Goal: Task Accomplishment & Management: Use online tool/utility

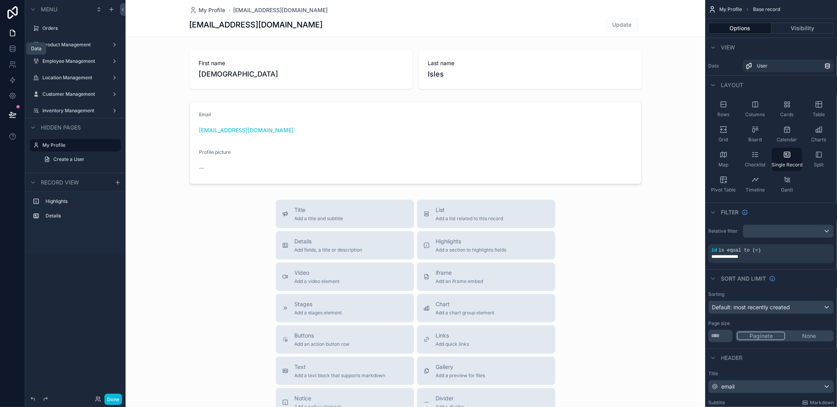
click at [15, 52] on icon at bounding box center [13, 49] width 8 height 8
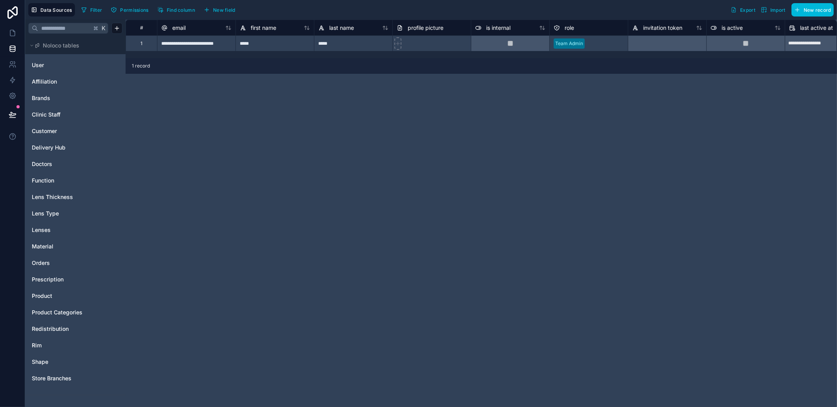
click at [52, 240] on div "Material" at bounding box center [75, 246] width 94 height 13
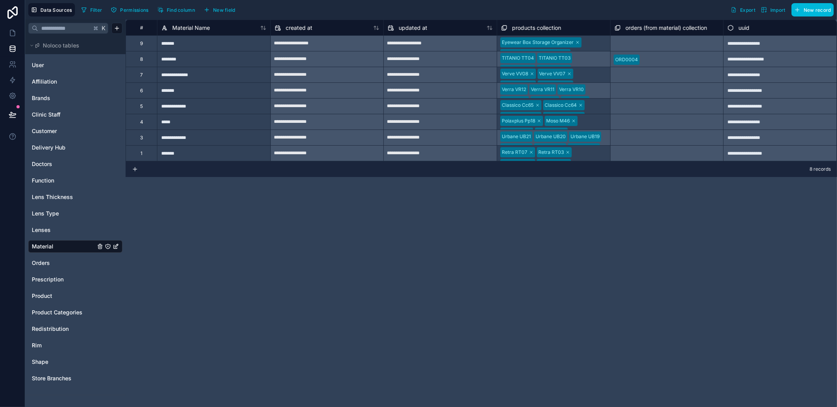
click at [66, 314] on span "Product Categories" at bounding box center [57, 313] width 51 height 8
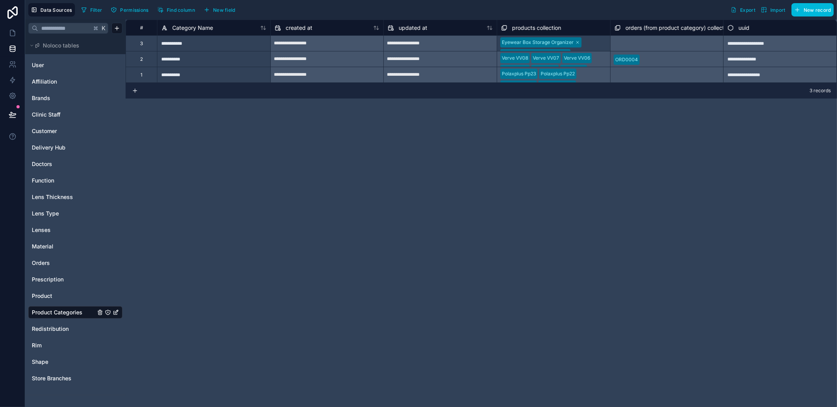
click at [379, 266] on div "**********" at bounding box center [482, 213] width 712 height 387
click at [59, 331] on span "Redistribution" at bounding box center [50, 329] width 37 height 8
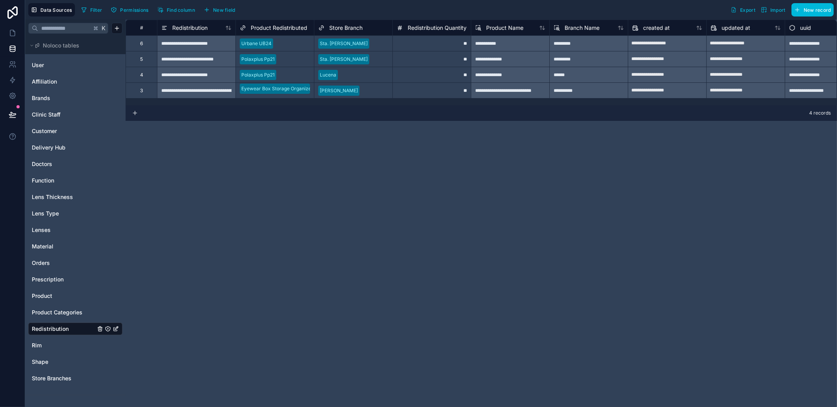
click at [292, 28] on span "Product Redistributed" at bounding box center [279, 28] width 57 height 8
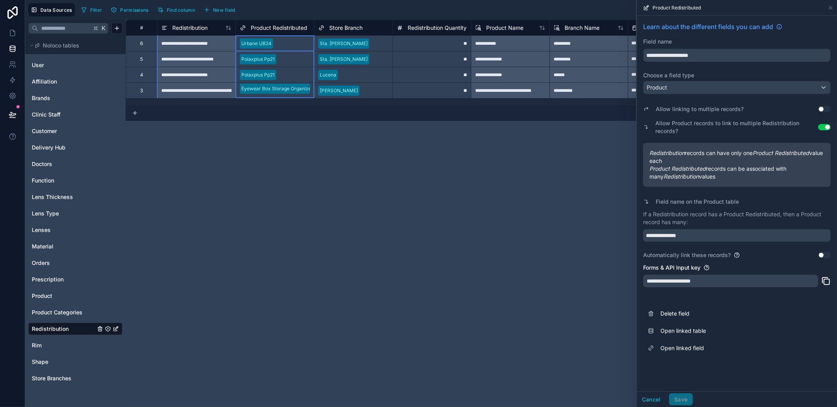
click at [834, 7] on div "Product Redistributed" at bounding box center [737, 8] width 200 height 16
click at [833, 7] on icon at bounding box center [831, 8] width 6 height 6
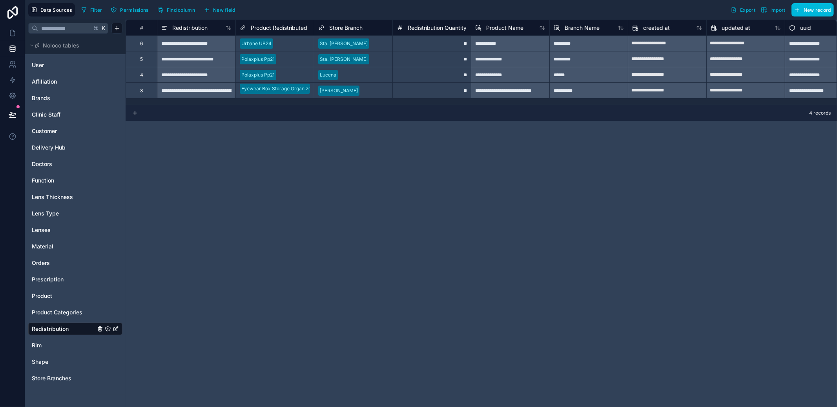
click at [622, 174] on div "**********" at bounding box center [482, 213] width 712 height 387
click at [354, 29] on span "Store Branch" at bounding box center [345, 28] width 33 height 8
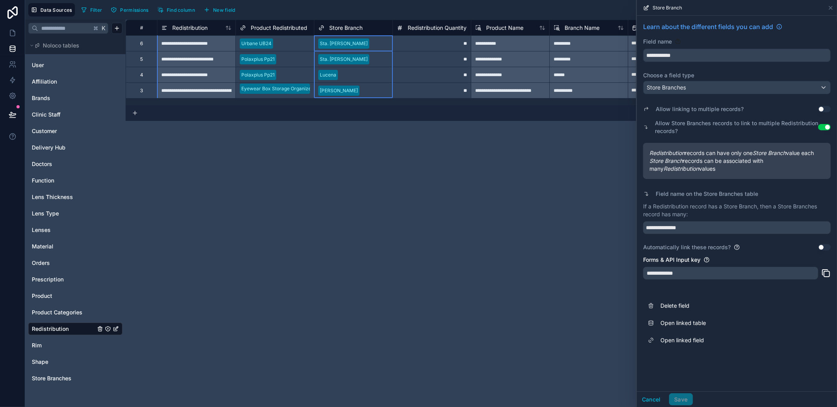
click at [492, 132] on div "**********" at bounding box center [482, 213] width 712 height 387
click at [833, 7] on icon at bounding box center [831, 8] width 6 height 6
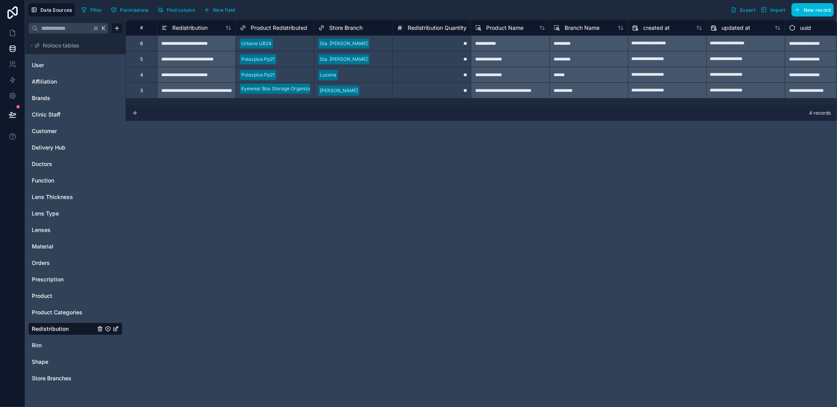
click at [294, 28] on span "Product Redistributed" at bounding box center [279, 28] width 57 height 8
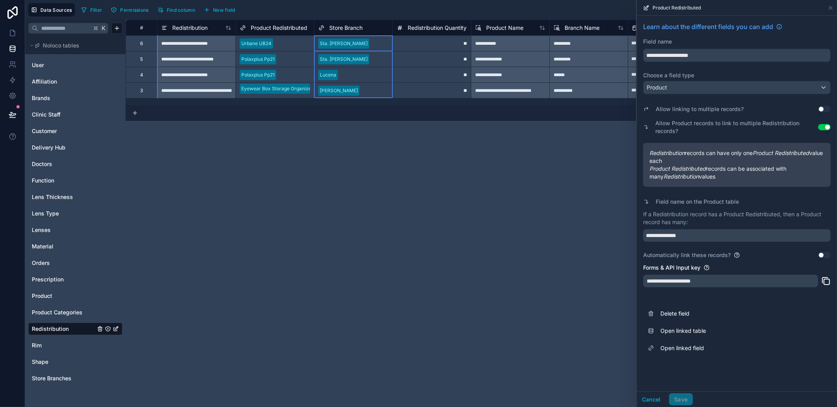
click at [355, 30] on span "Store Branch" at bounding box center [345, 28] width 33 height 8
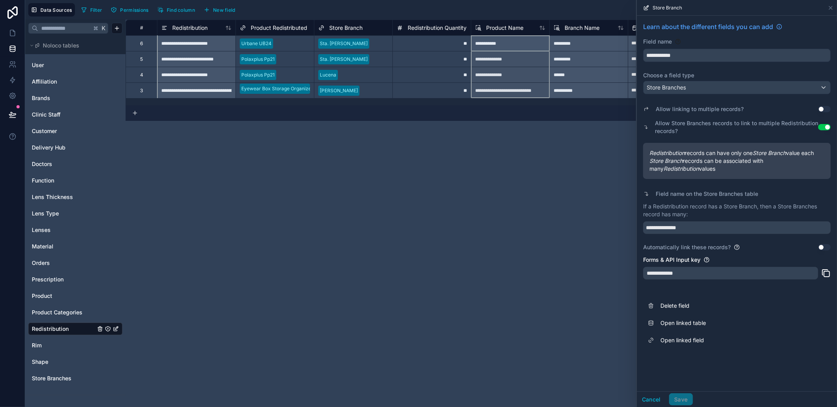
click at [480, 28] on icon at bounding box center [478, 27] width 6 height 9
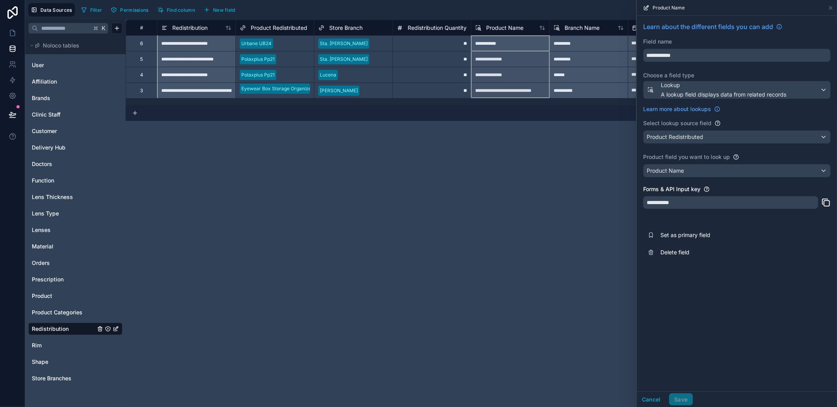
click at [444, 25] on span "Redistribution Quantity" at bounding box center [437, 28] width 59 height 8
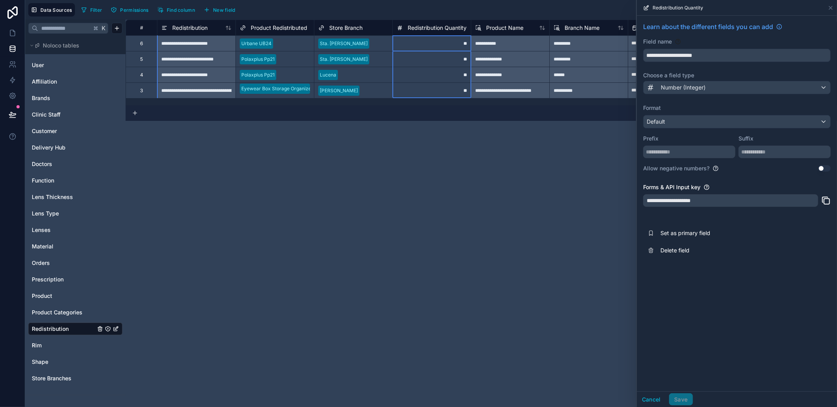
click at [358, 219] on div "**********" at bounding box center [482, 213] width 712 height 387
click at [50, 298] on span "Product" at bounding box center [42, 296] width 20 height 8
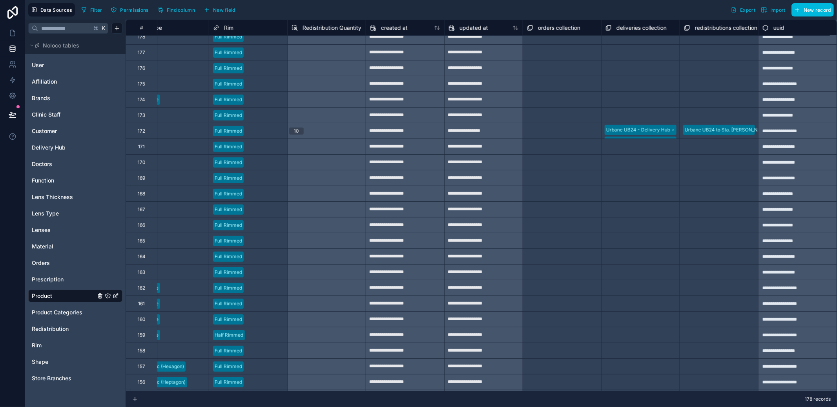
scroll to position [0, 583]
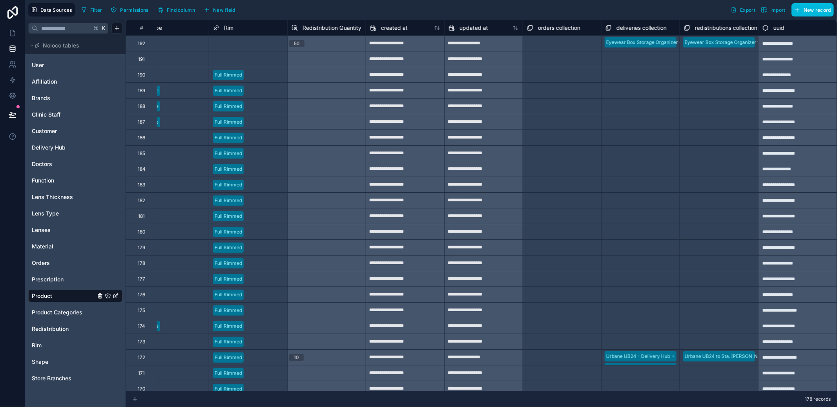
click at [230, 11] on span "New field" at bounding box center [224, 10] width 22 height 6
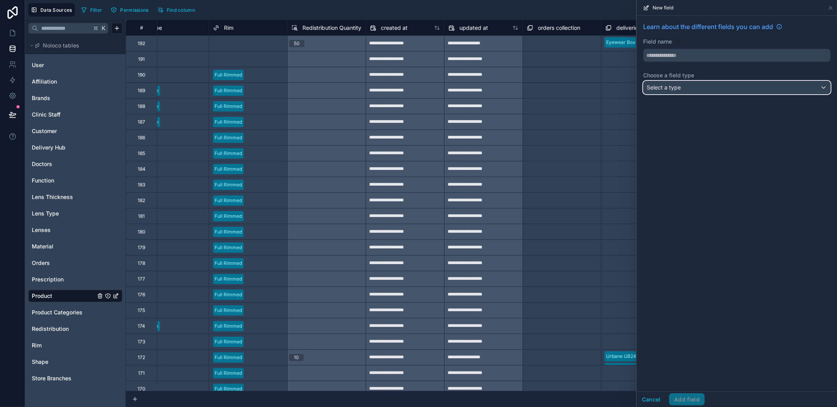
click at [750, 87] on div "Select a type" at bounding box center [737, 87] width 187 height 13
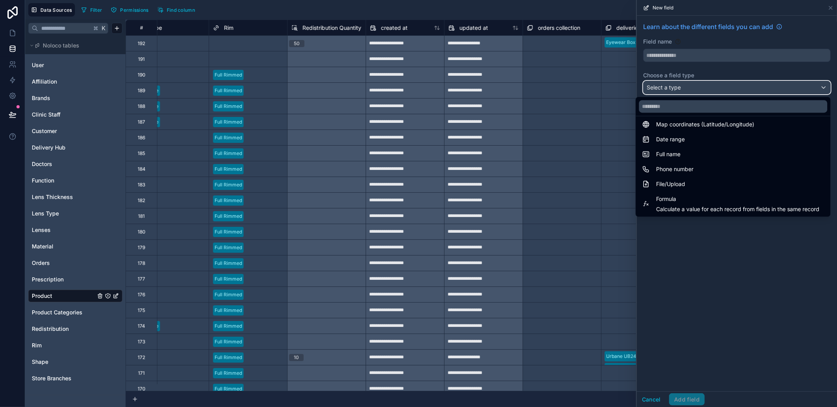
scroll to position [228, 0]
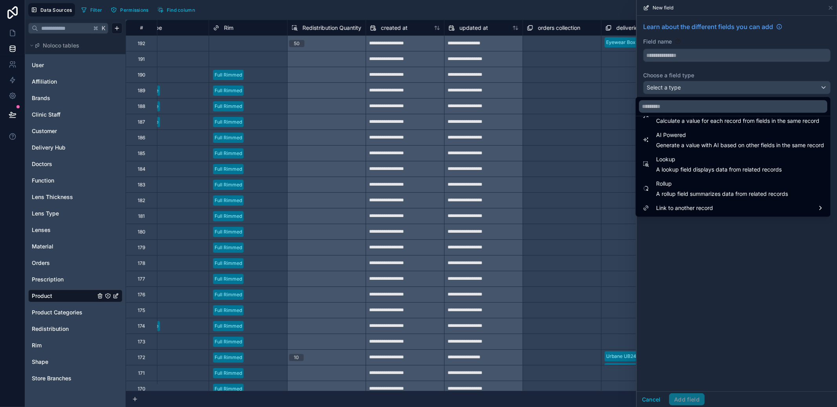
click at [729, 171] on span "A lookup field displays data from related records" at bounding box center [719, 170] width 126 height 8
type input "******"
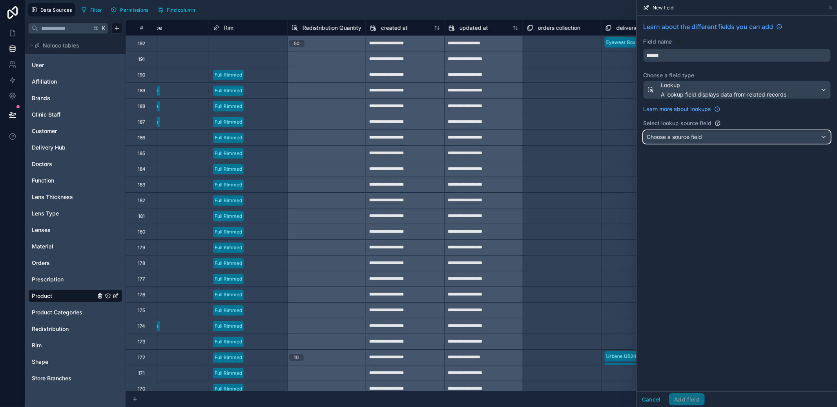
click at [715, 138] on div "Choose a source field" at bounding box center [737, 137] width 187 height 13
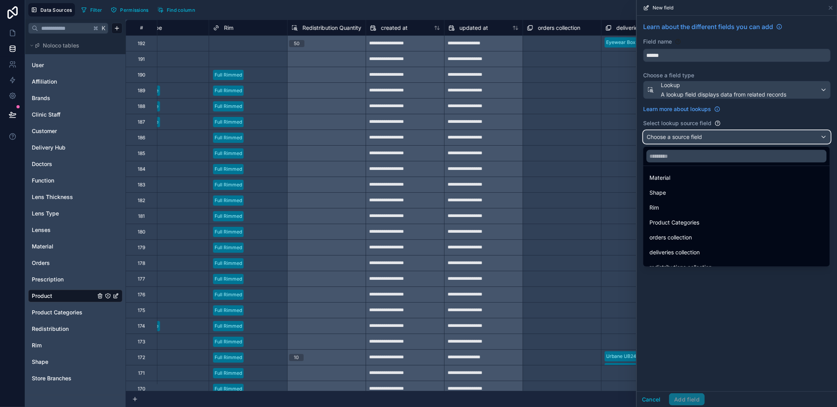
scroll to position [26, 0]
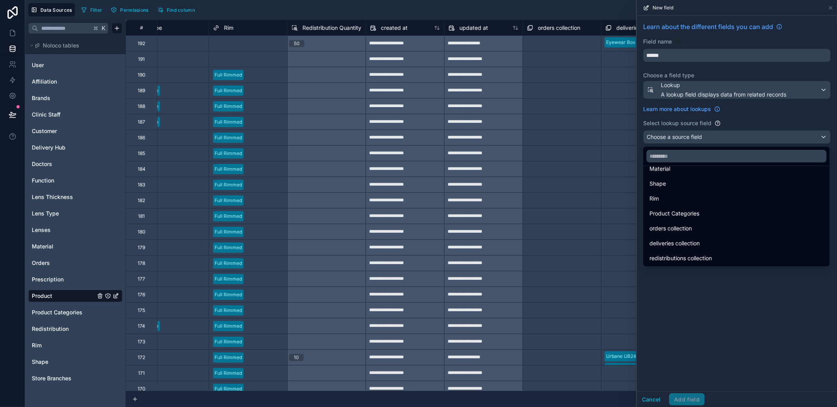
click at [712, 257] on span "redistributions collection" at bounding box center [681, 258] width 62 height 9
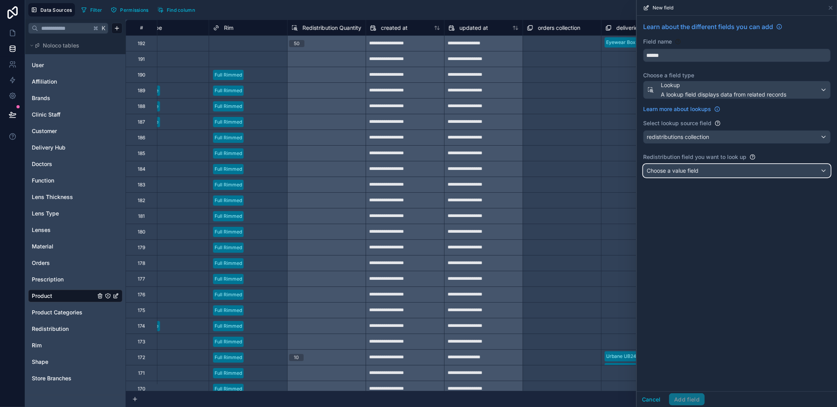
click at [705, 176] on div "Choose a value field" at bounding box center [737, 170] width 187 height 13
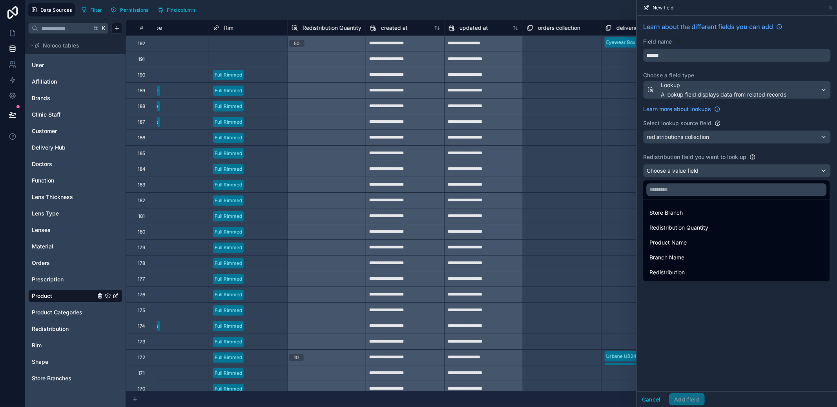
click at [700, 215] on div "Store Branch" at bounding box center [737, 212] width 174 height 9
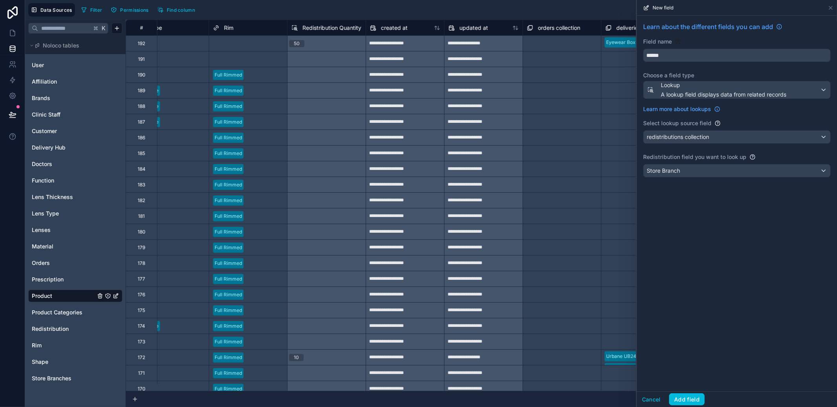
click at [699, 401] on button "Add field" at bounding box center [687, 399] width 36 height 13
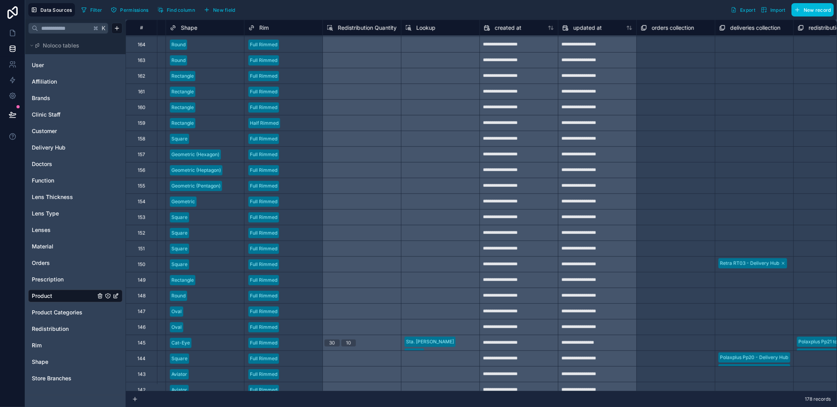
scroll to position [475, 541]
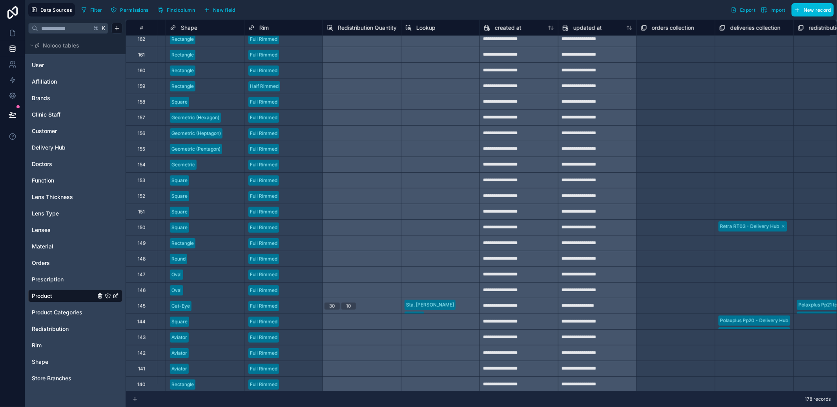
click at [426, 29] on span "Lookup" at bounding box center [426, 28] width 19 height 8
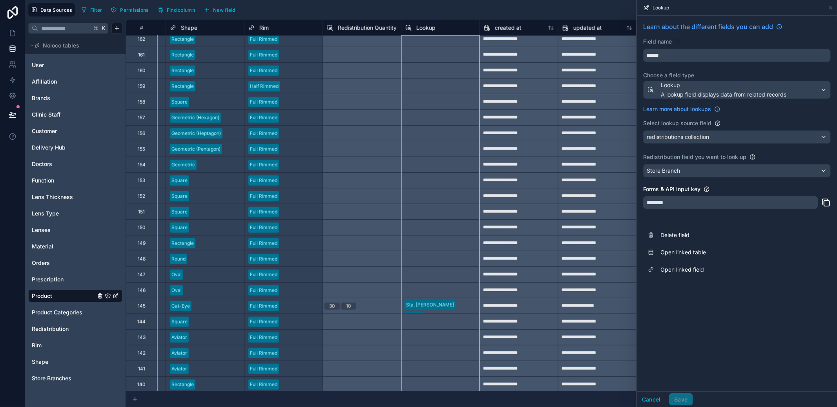
click at [694, 236] on span "Delete field" at bounding box center [717, 235] width 113 height 8
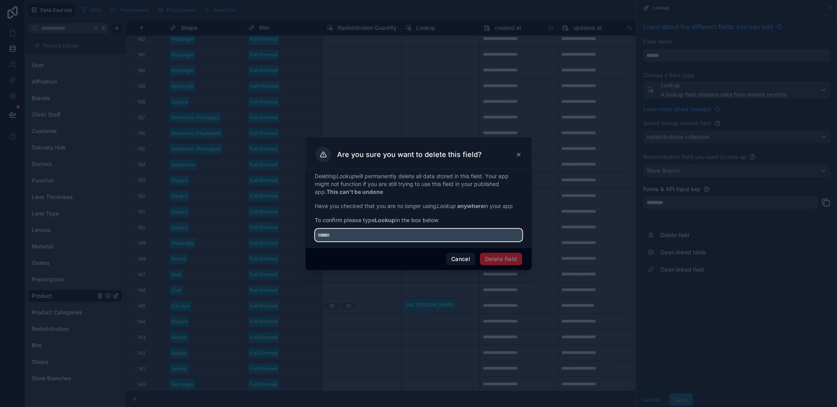
click at [444, 235] on input "text" at bounding box center [418, 235] width 207 height 13
type input "******"
click at [506, 258] on button "Delete field" at bounding box center [501, 259] width 42 height 13
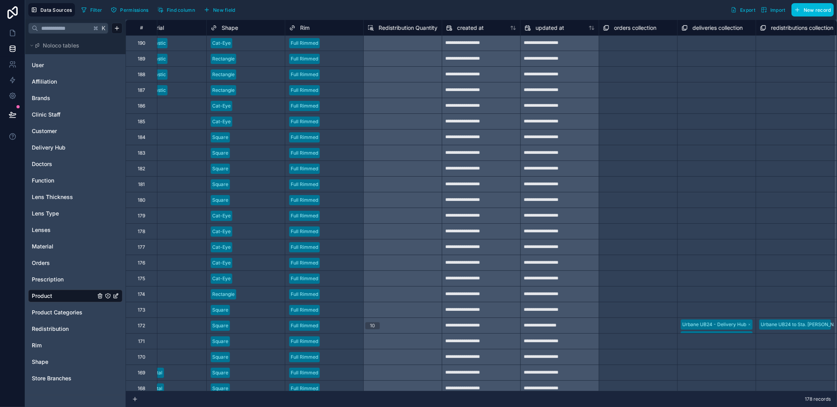
scroll to position [115, 500]
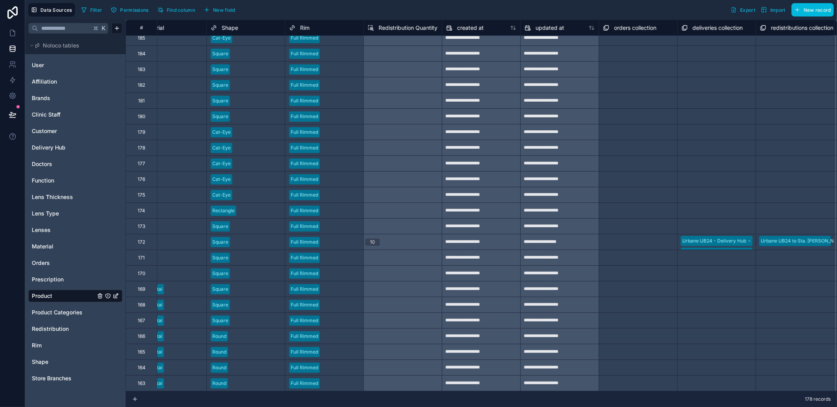
click at [394, 243] on div "10" at bounding box center [403, 242] width 79 height 16
click at [403, 24] on span "Redistribution Quantity" at bounding box center [408, 28] width 59 height 8
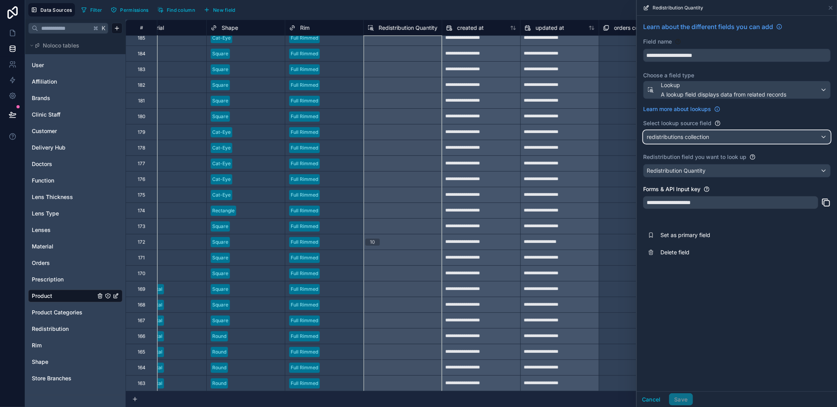
click at [785, 139] on div "redistributions collection" at bounding box center [737, 137] width 187 height 13
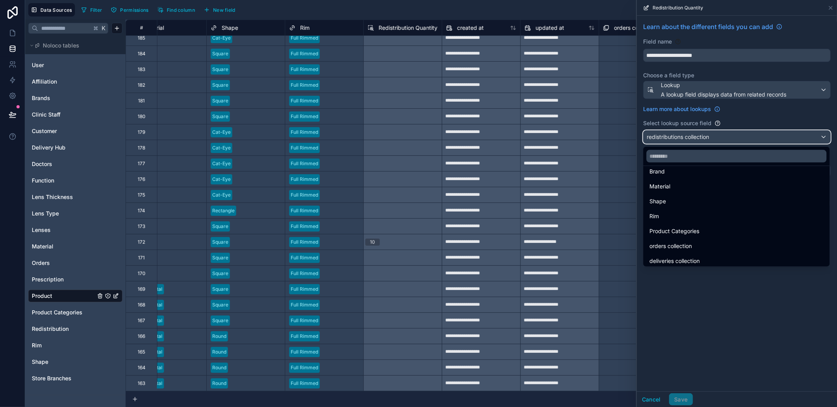
scroll to position [26, 0]
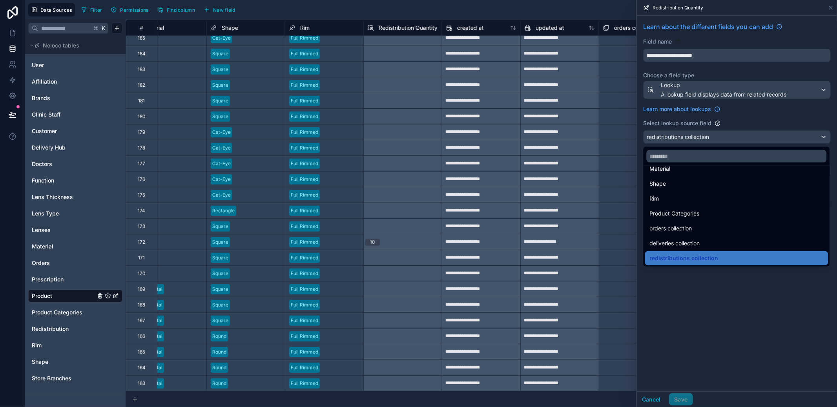
click at [743, 227] on div "orders collection" at bounding box center [737, 228] width 174 height 9
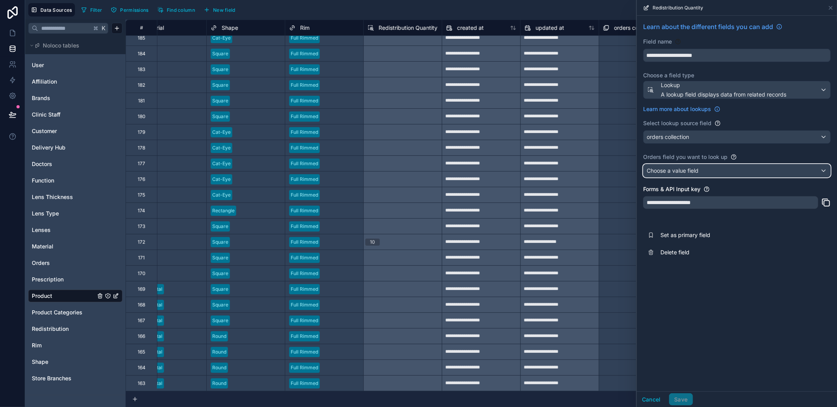
click at [744, 169] on div "Choose a value field" at bounding box center [737, 170] width 187 height 13
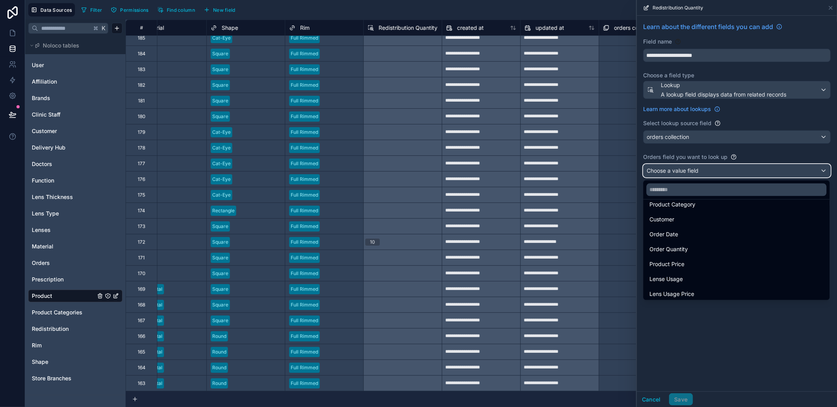
scroll to position [69, 0]
click at [735, 342] on div at bounding box center [737, 203] width 200 height 407
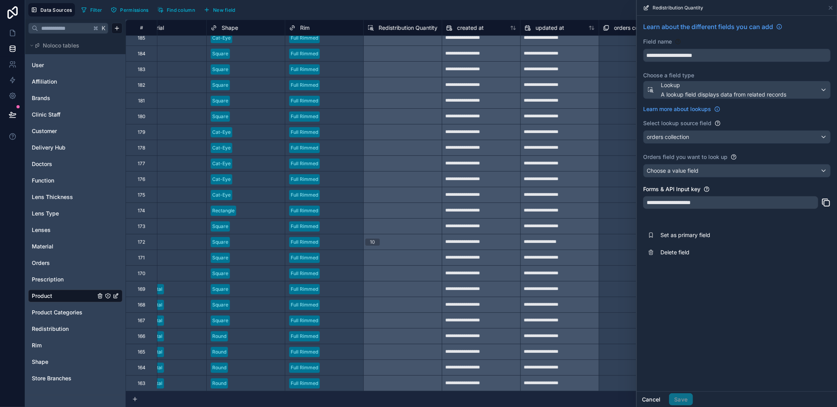
click at [657, 400] on button "Cancel" at bounding box center [651, 399] width 29 height 13
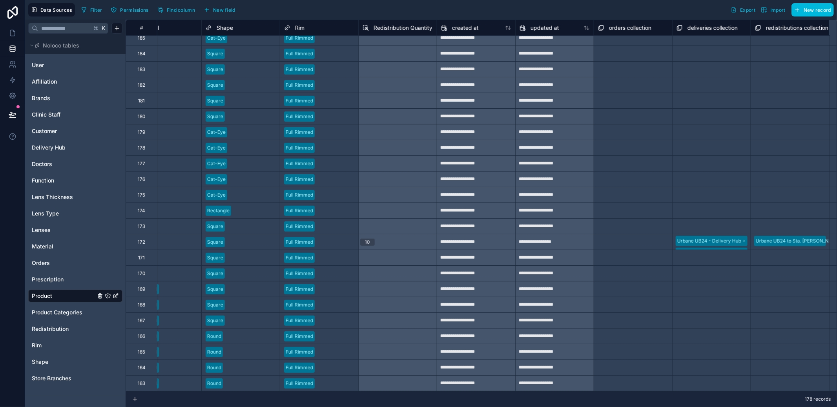
scroll to position [115, 507]
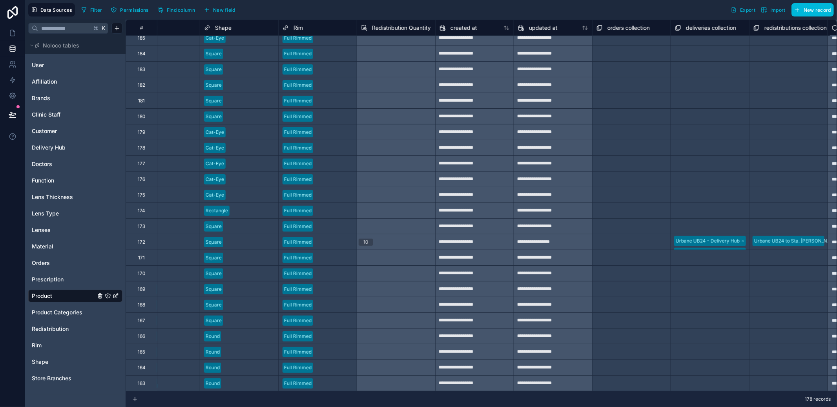
click at [228, 9] on span "New field" at bounding box center [224, 10] width 22 height 6
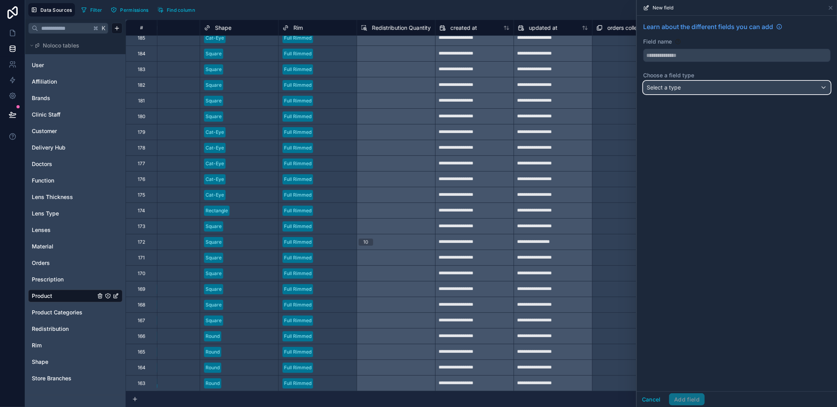
click at [722, 88] on div "Select a type" at bounding box center [737, 87] width 187 height 13
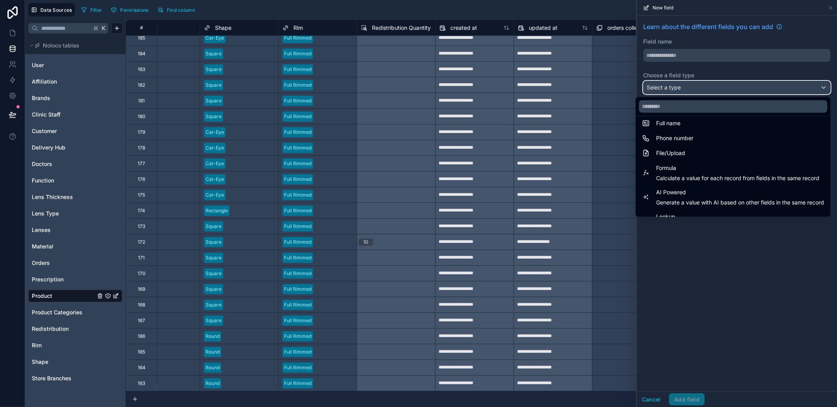
scroll to position [228, 0]
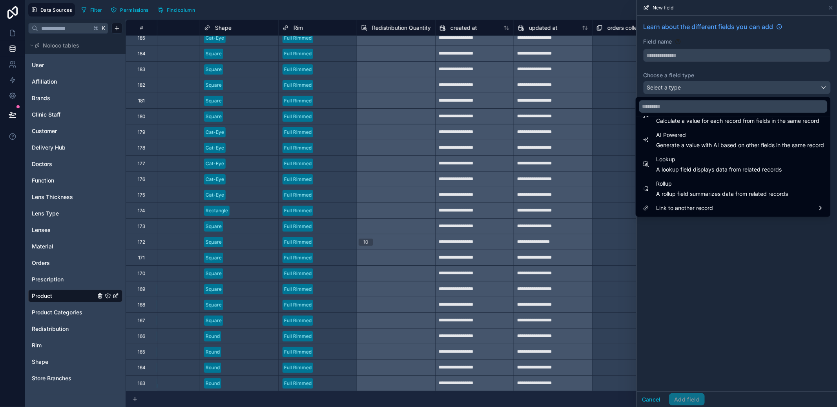
click at [707, 190] on span "A rollup field summarizes data from related records" at bounding box center [722, 194] width 132 height 8
type input "******"
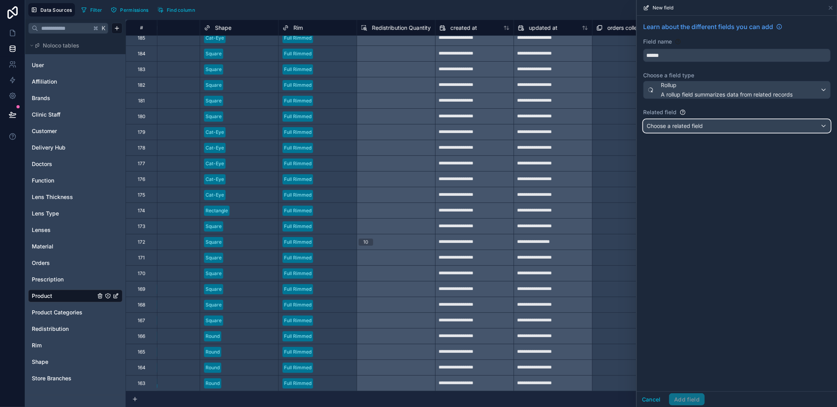
click at [708, 130] on div "Choose a related field" at bounding box center [737, 126] width 187 height 13
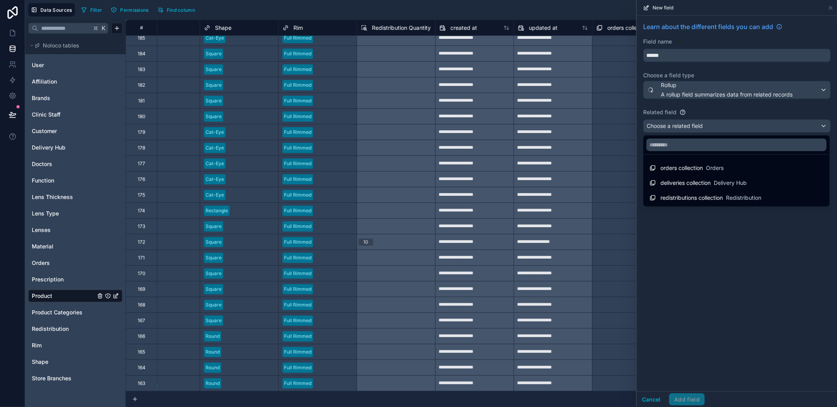
click at [705, 196] on span "redistributions collection" at bounding box center [692, 198] width 62 height 8
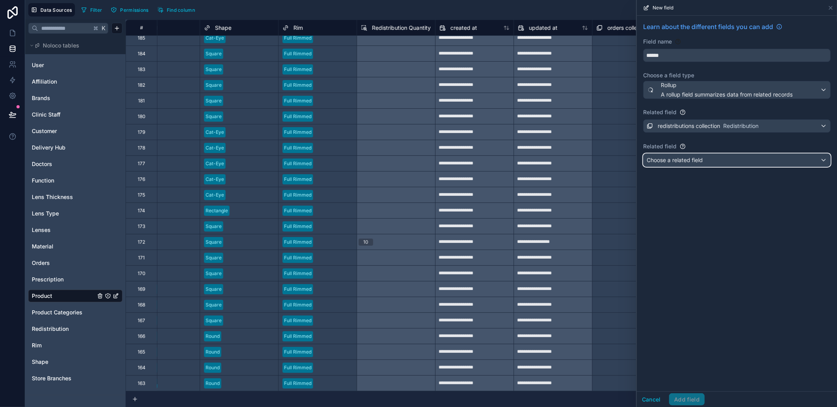
click at [708, 164] on div "Choose a related field" at bounding box center [737, 160] width 187 height 13
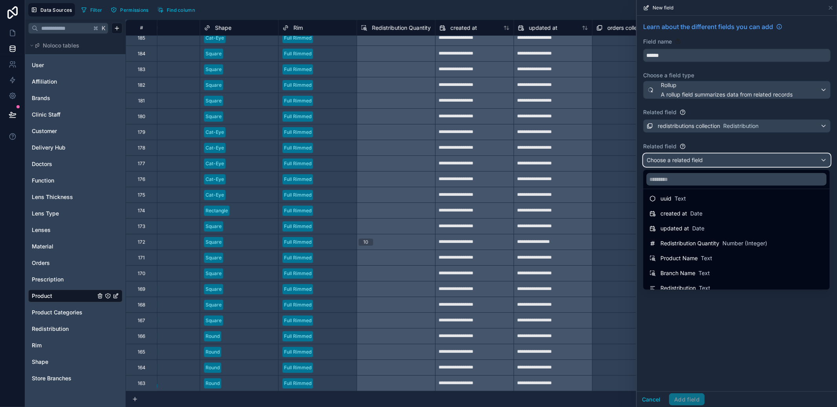
scroll to position [26, 0]
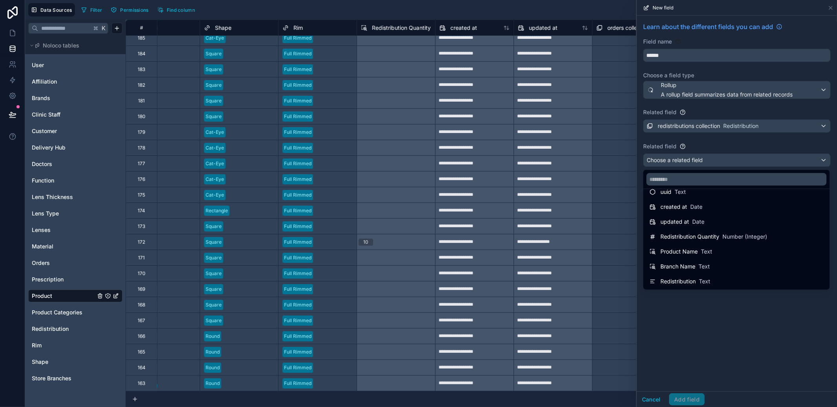
click at [705, 236] on span "Redistribution Quantity" at bounding box center [690, 237] width 59 height 8
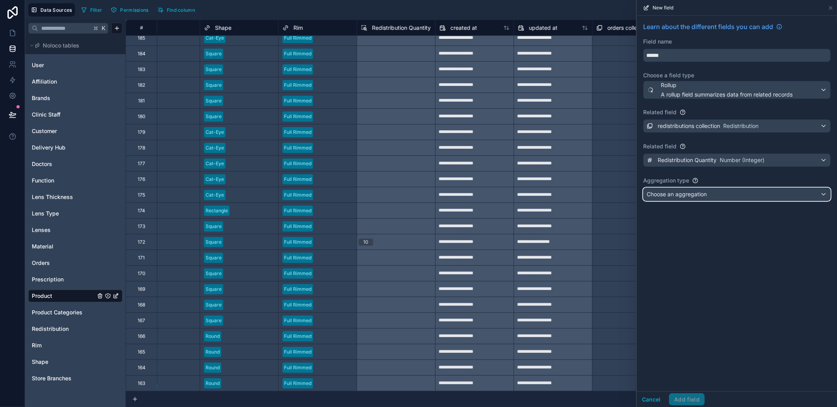
click at [710, 195] on div "Choose an aggregation" at bounding box center [737, 194] width 187 height 13
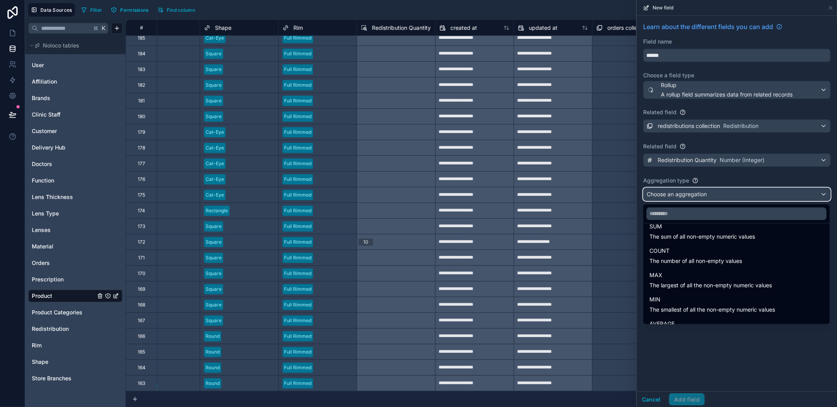
scroll to position [0, 0]
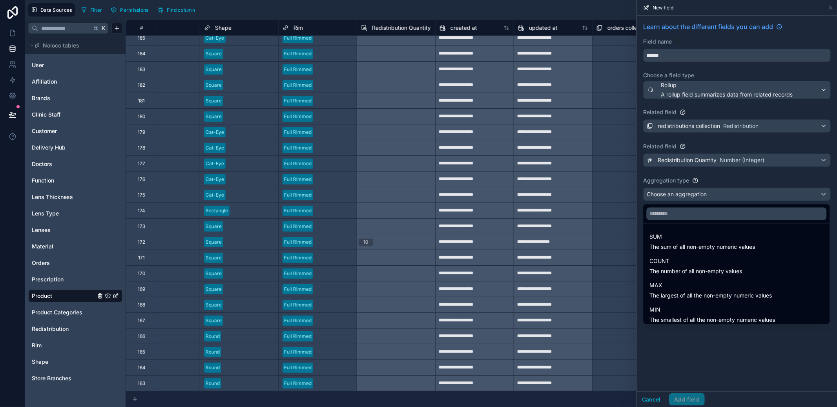
click at [731, 179] on div at bounding box center [737, 203] width 200 height 407
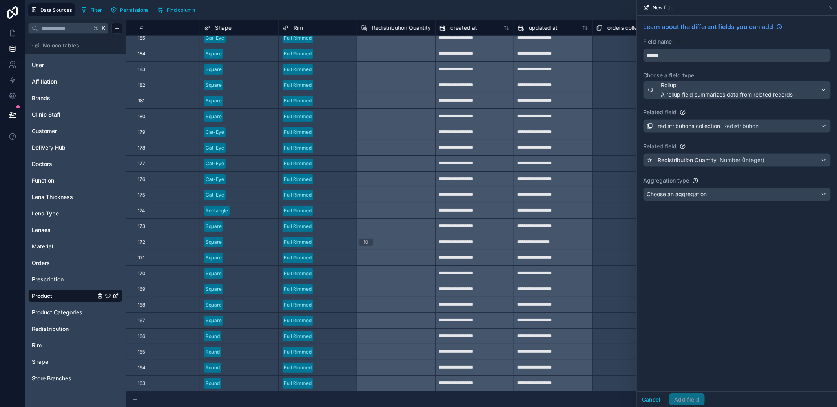
click at [53, 332] on span "Redistribution" at bounding box center [50, 329] width 37 height 8
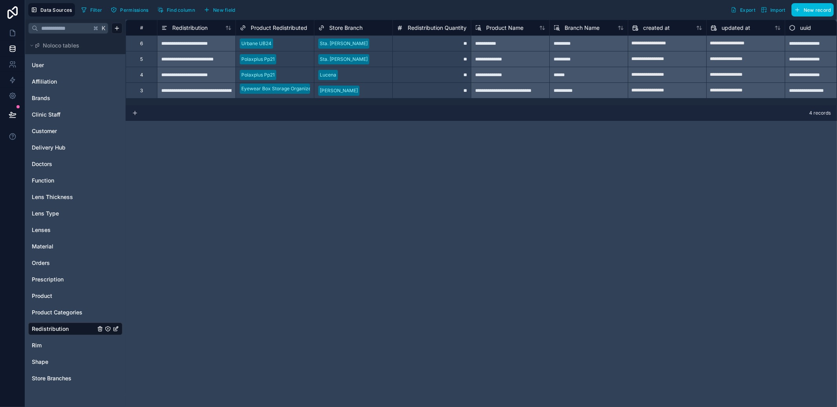
click at [231, 7] on span "New field" at bounding box center [224, 10] width 22 height 6
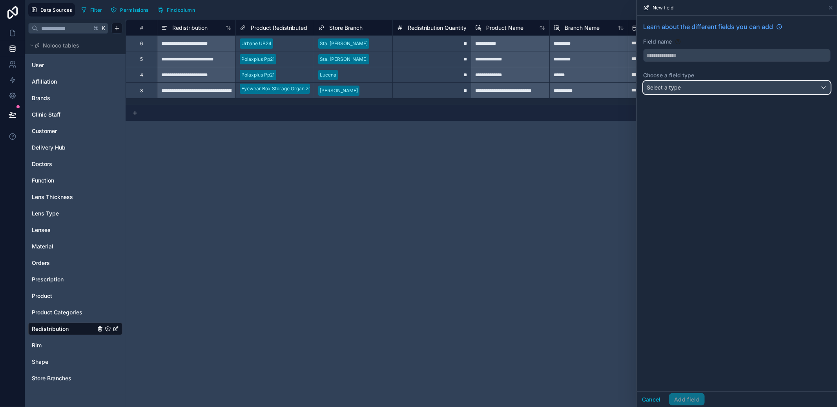
click at [673, 90] on span "Select a type" at bounding box center [664, 87] width 34 height 7
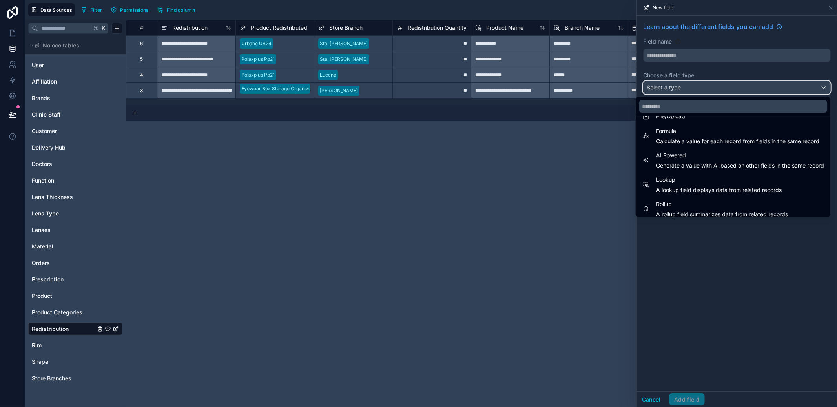
scroll to position [203, 0]
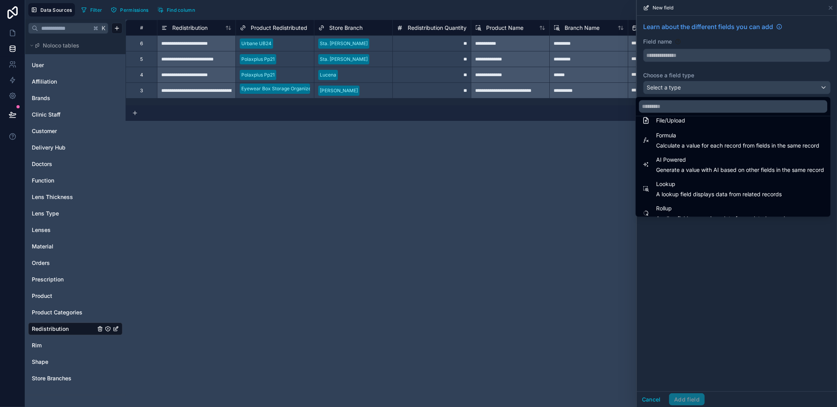
click at [712, 145] on span "Calculate a value for each record from fields in the same record" at bounding box center [737, 146] width 163 height 8
type input "*******"
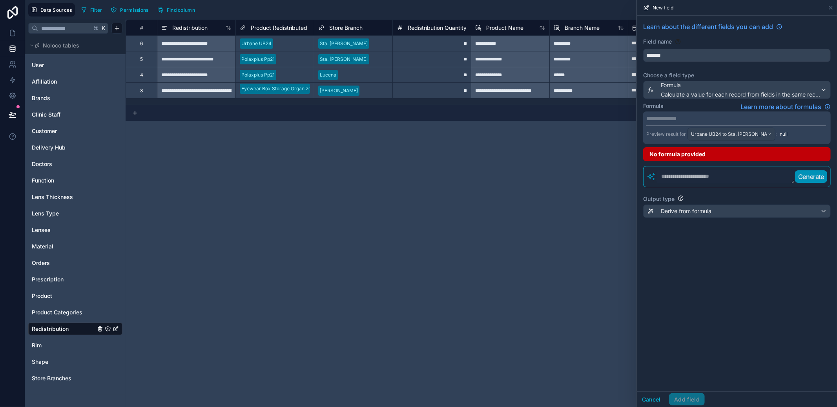
click at [714, 117] on p "**********" at bounding box center [737, 119] width 180 height 8
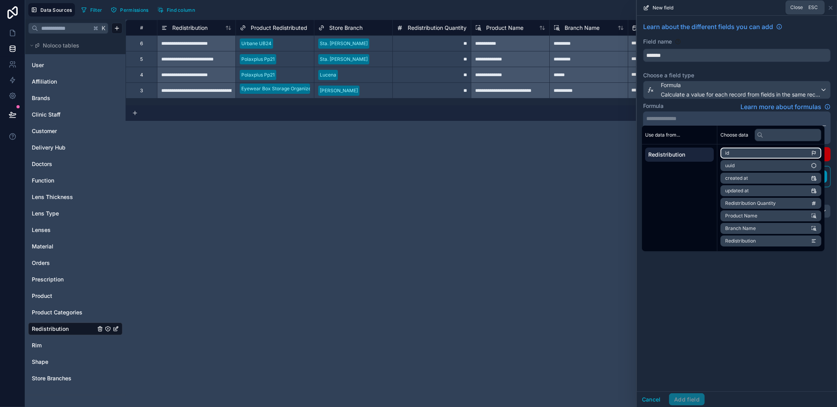
click at [833, 7] on icon at bounding box center [831, 8] width 6 height 6
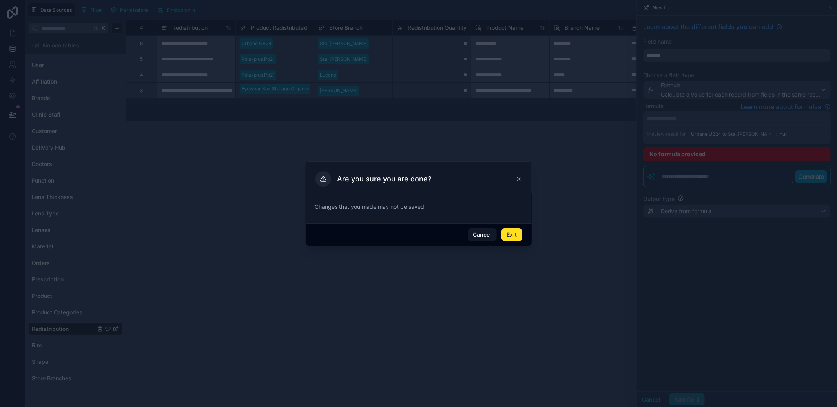
click at [512, 236] on button "Exit" at bounding box center [512, 234] width 20 height 13
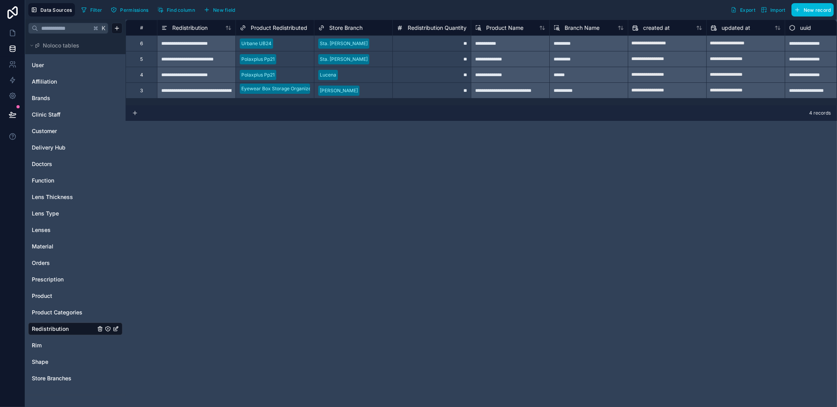
click at [223, 10] on span "New field" at bounding box center [224, 10] width 22 height 6
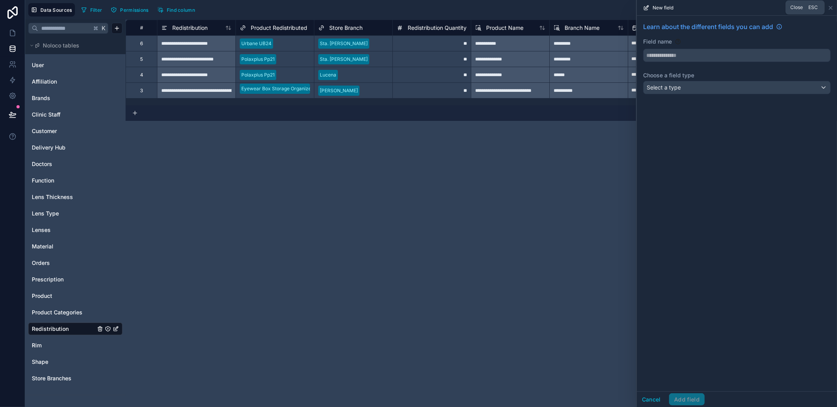
click at [830, 7] on icon at bounding box center [830, 7] width 3 height 3
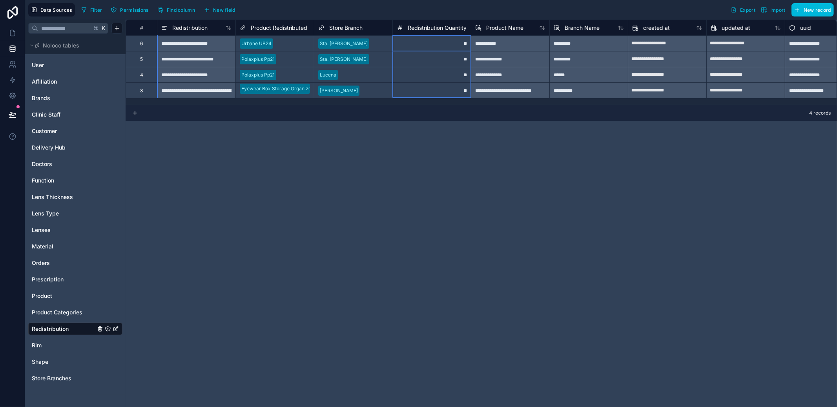
click at [425, 26] on span "Redistribution Quantity" at bounding box center [437, 28] width 59 height 8
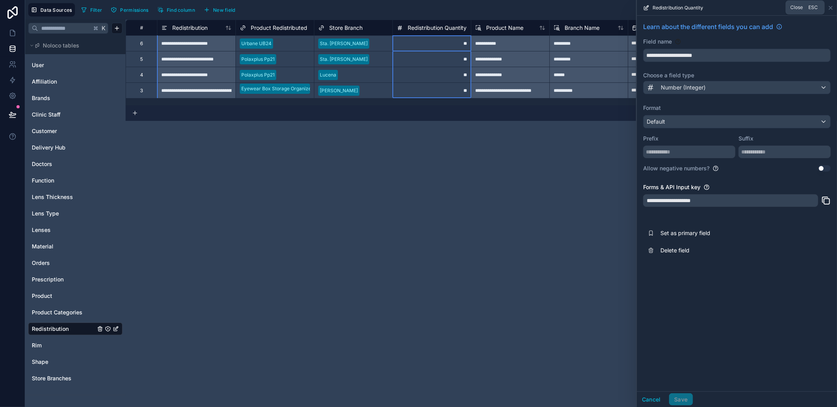
click at [831, 6] on icon at bounding box center [831, 8] width 6 height 6
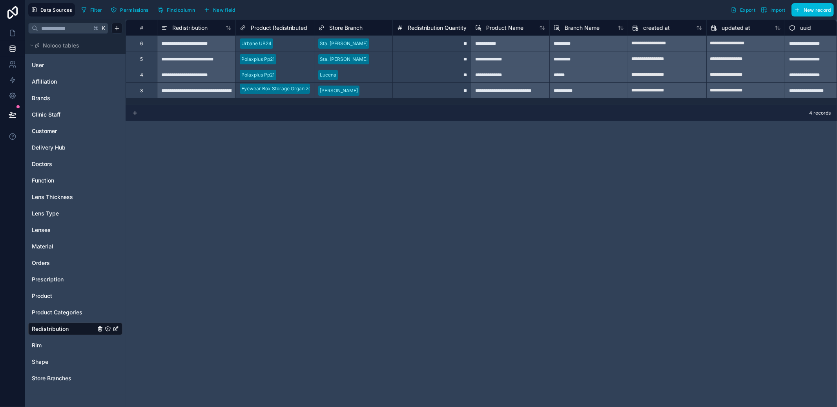
click at [406, 183] on div "**********" at bounding box center [482, 213] width 712 height 387
